Goal: Information Seeking & Learning: Learn about a topic

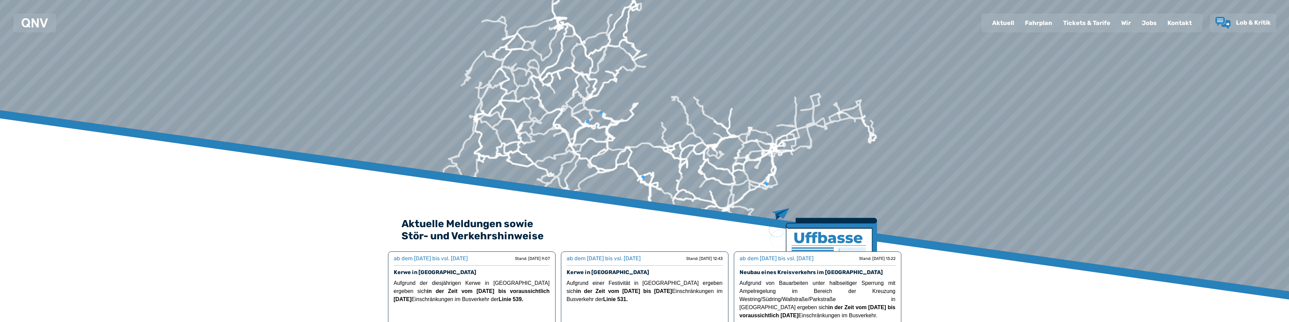
click at [1044, 22] on div "Fahrplan" at bounding box center [1039, 23] width 38 height 18
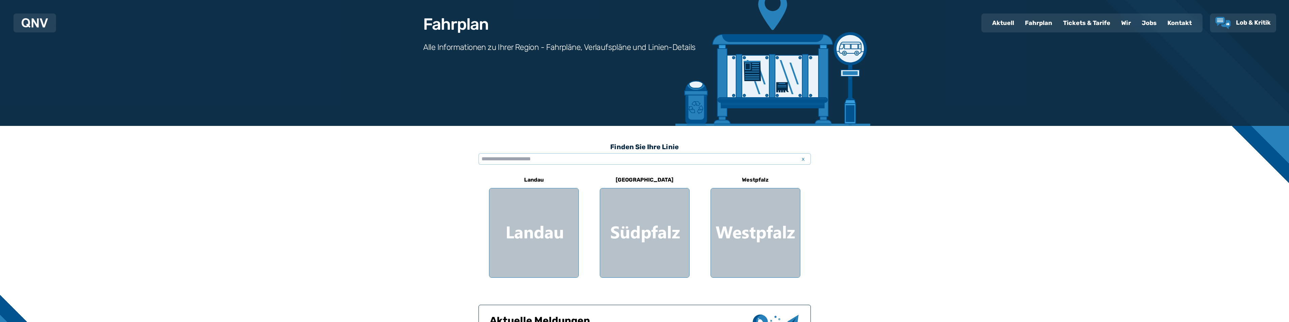
scroll to position [101, 0]
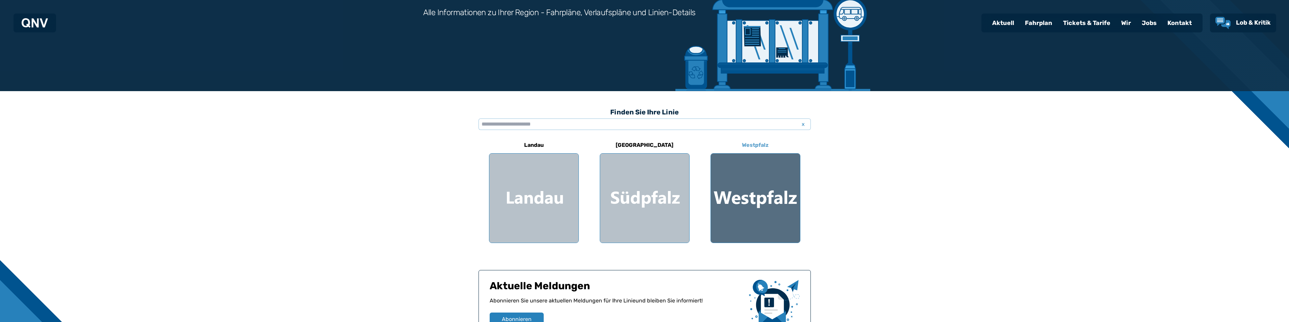
click at [748, 187] on div at bounding box center [755, 198] width 89 height 89
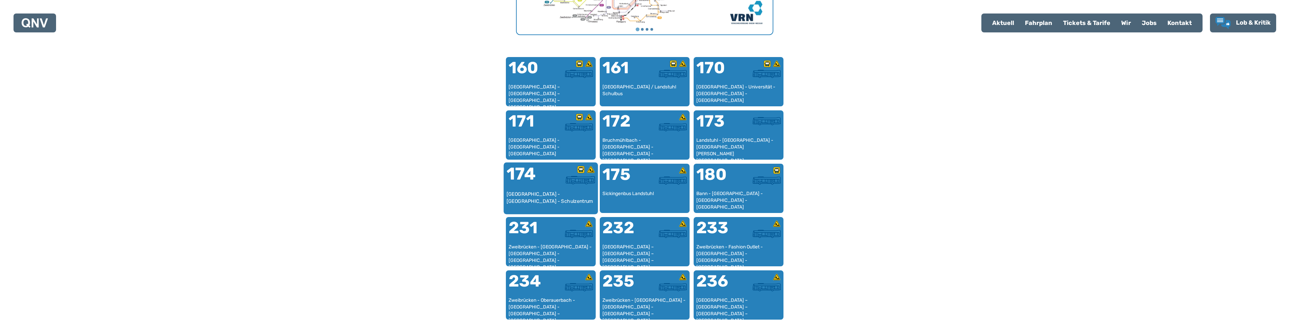
scroll to position [411, 0]
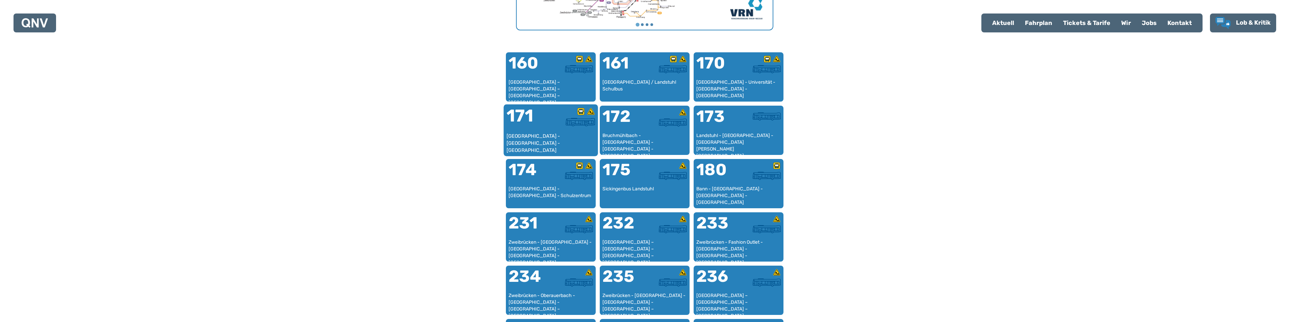
click at [542, 135] on div "[GEOGRAPHIC_DATA] - [GEOGRAPHIC_DATA] - [GEOGRAPHIC_DATA]" at bounding box center [550, 143] width 89 height 21
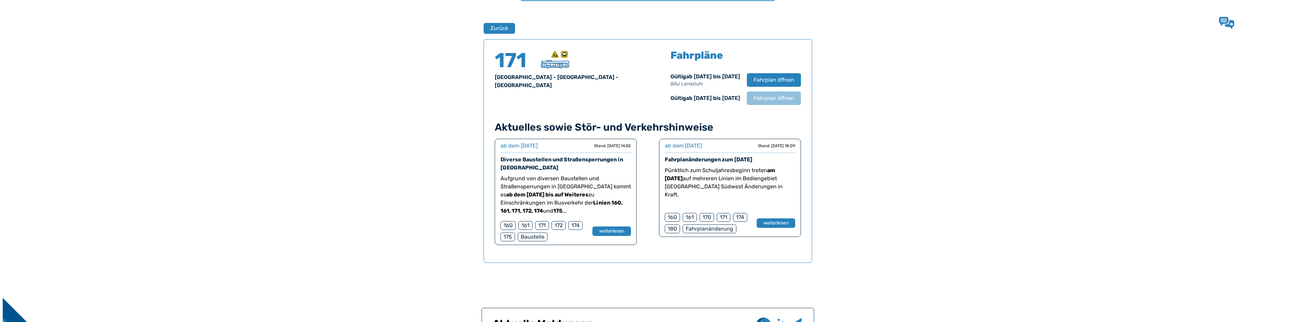
scroll to position [445, 0]
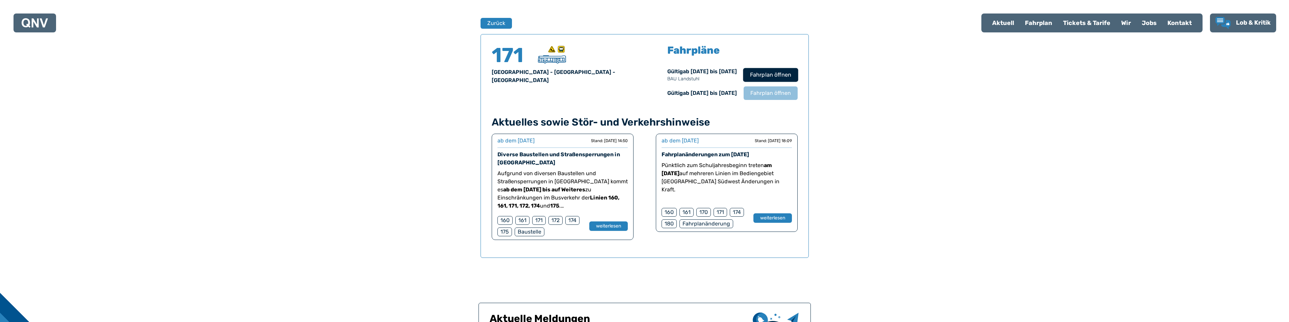
click at [761, 74] on span "Fahrplan öffnen" at bounding box center [770, 75] width 41 height 8
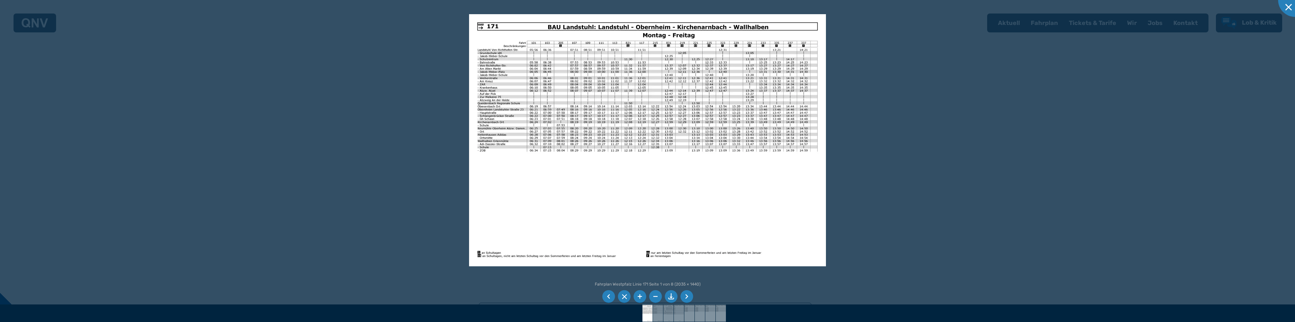
click at [497, 124] on img at bounding box center [647, 140] width 357 height 252
click at [746, 127] on img at bounding box center [647, 140] width 357 height 252
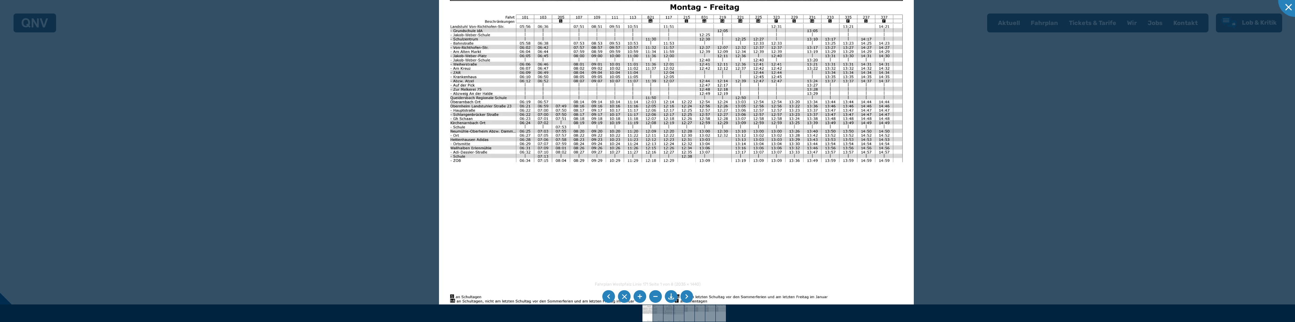
click at [742, 125] on img at bounding box center [676, 147] width 475 height 336
click at [747, 134] on img at bounding box center [676, 147] width 475 height 336
click at [746, 137] on img at bounding box center [676, 147] width 475 height 336
click at [747, 162] on img at bounding box center [676, 147] width 475 height 336
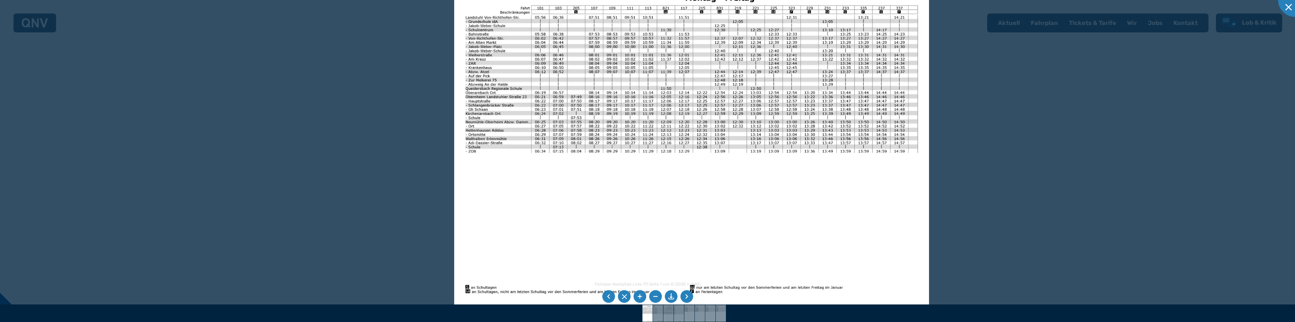
click at [762, 115] on img at bounding box center [691, 138] width 475 height 336
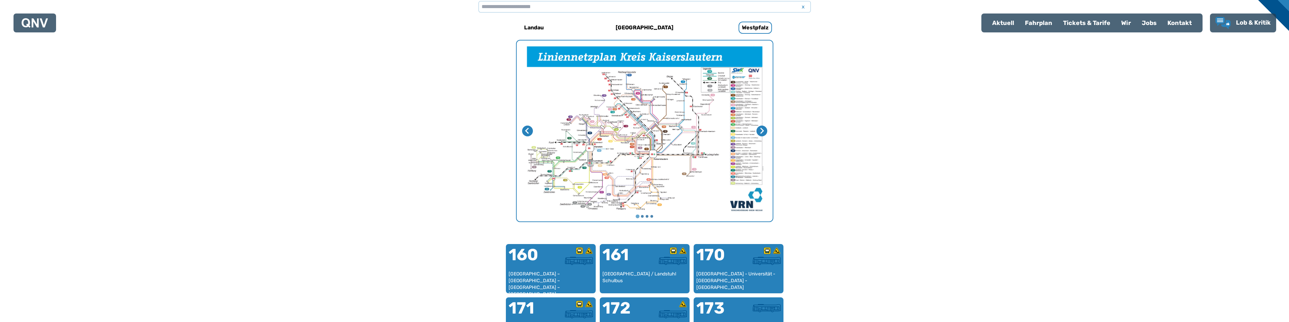
scroll to position [208, 0]
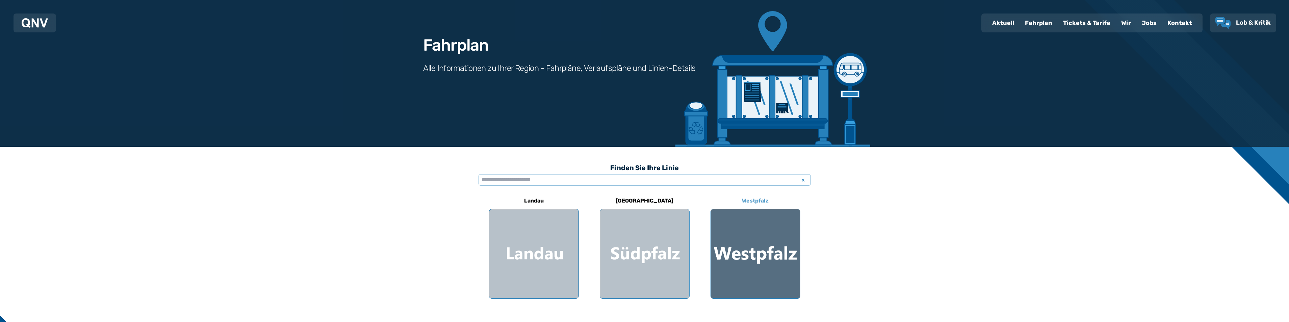
scroll to position [45, 0]
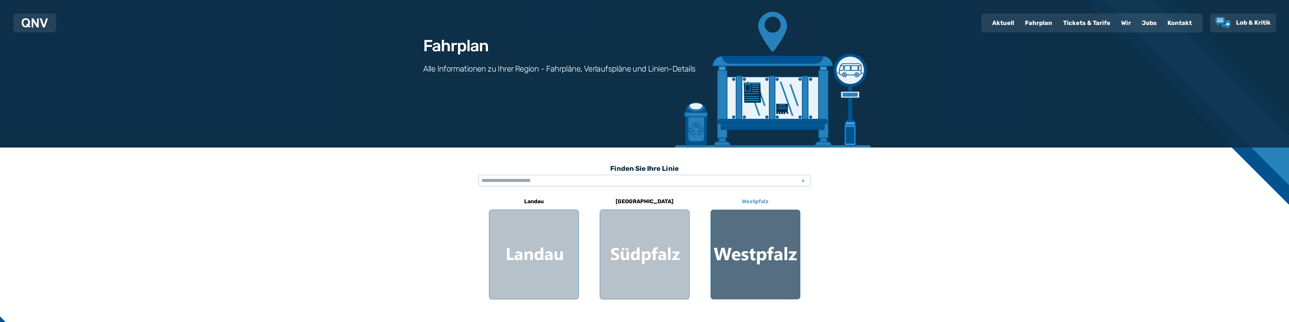
click at [760, 240] on div at bounding box center [755, 254] width 89 height 89
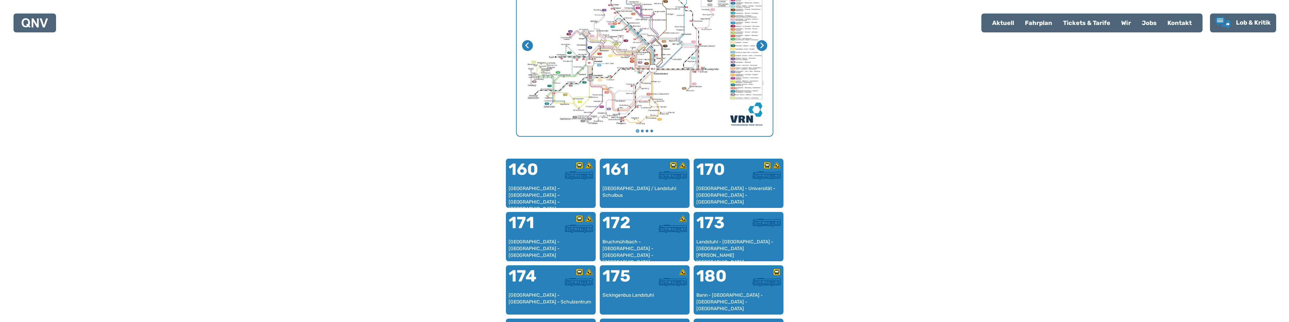
scroll to position [343, 0]
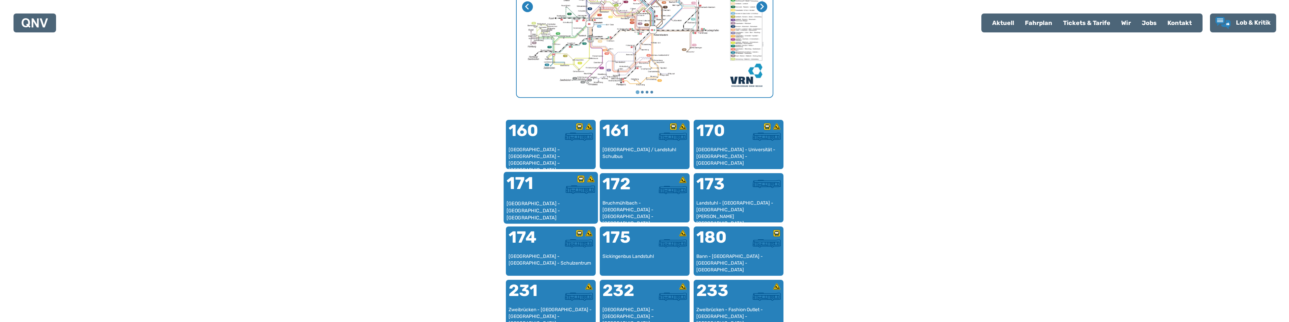
click at [544, 198] on div "171" at bounding box center [528, 187] width 44 height 25
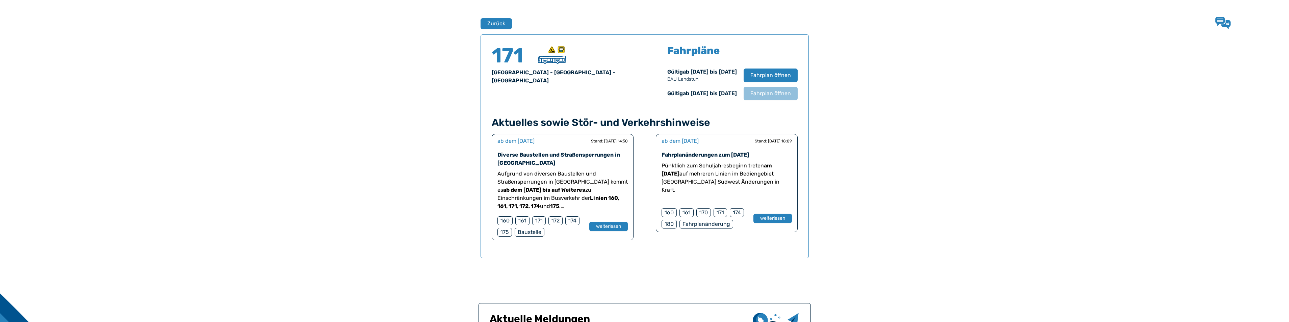
scroll to position [445, 0]
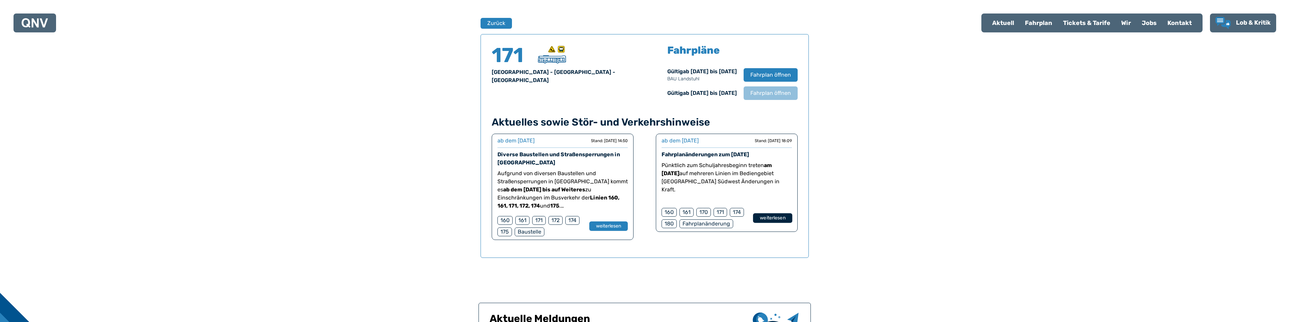
click at [779, 218] on button "weiterlesen" at bounding box center [772, 219] width 39 height 10
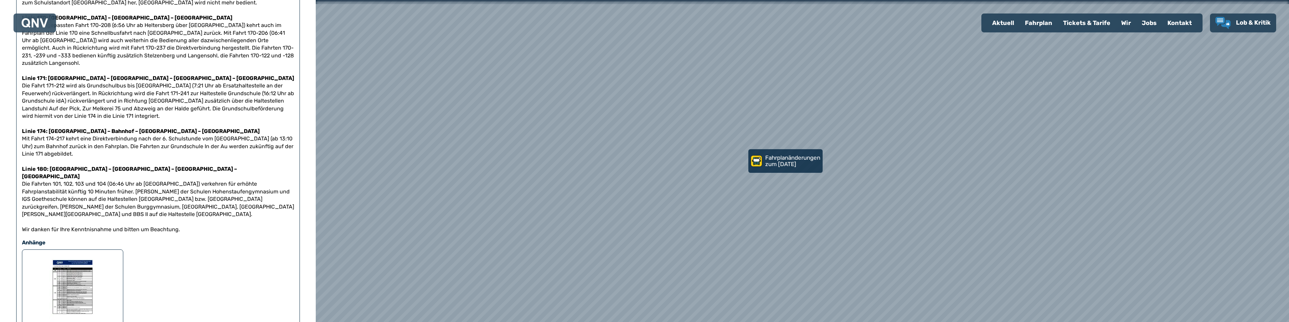
scroll to position [203, 0]
